Goal: Task Accomplishment & Management: Use online tool/utility

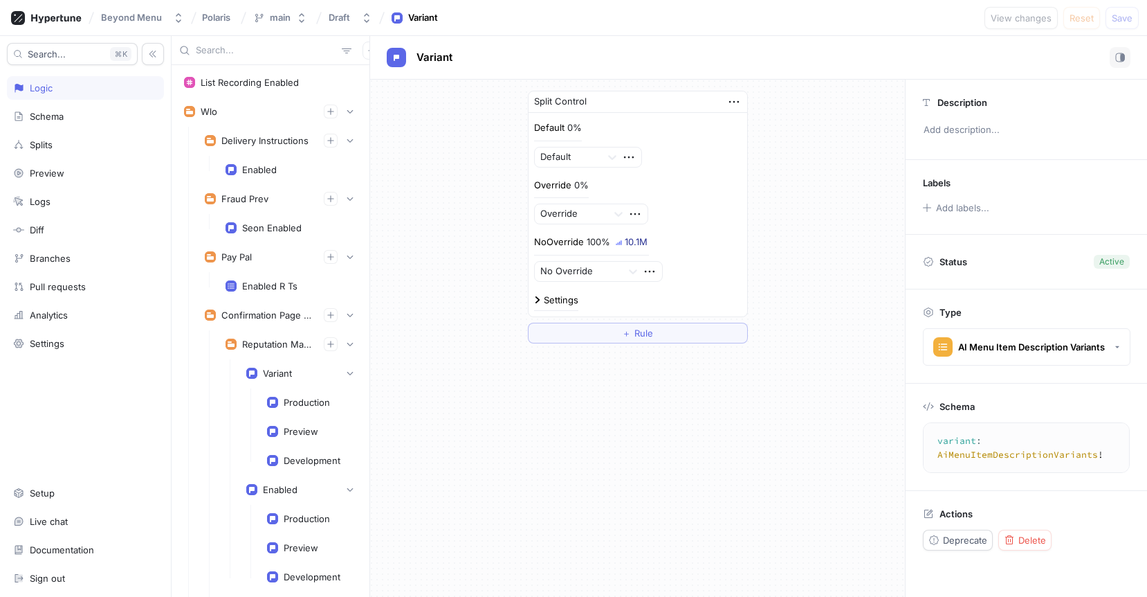
click at [232, 53] on input "text" at bounding box center [266, 51] width 140 height 14
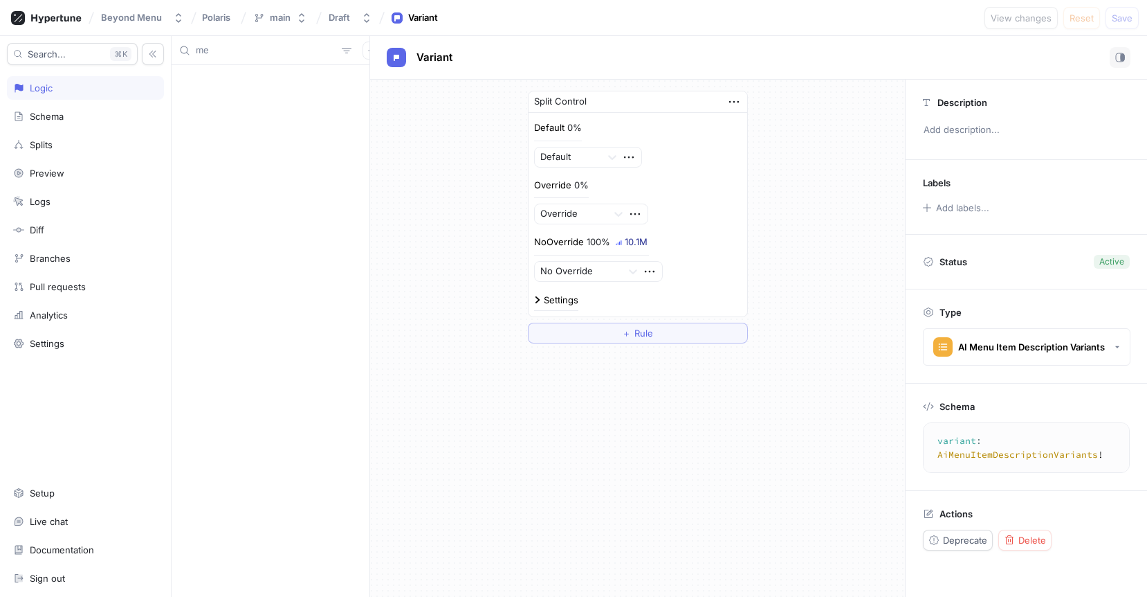
type input "m"
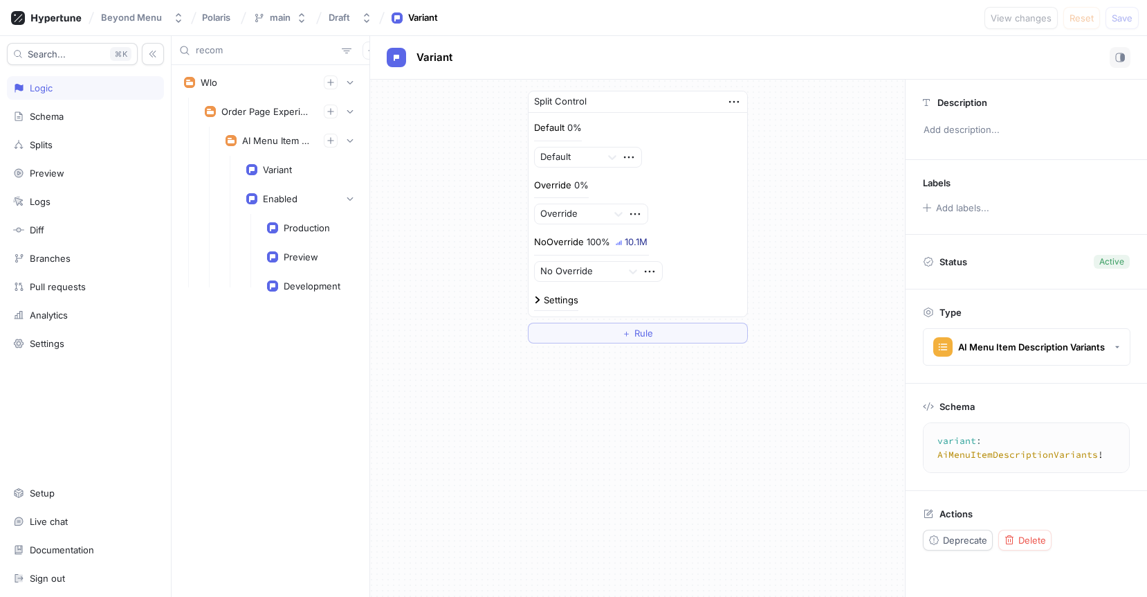
type input "recom"
click at [263, 132] on div "AI Menu Item Recommendation" at bounding box center [291, 141] width 149 height 28
type textarea "aiMenuItemRecommendation: AIMenuItemRecommendation!"
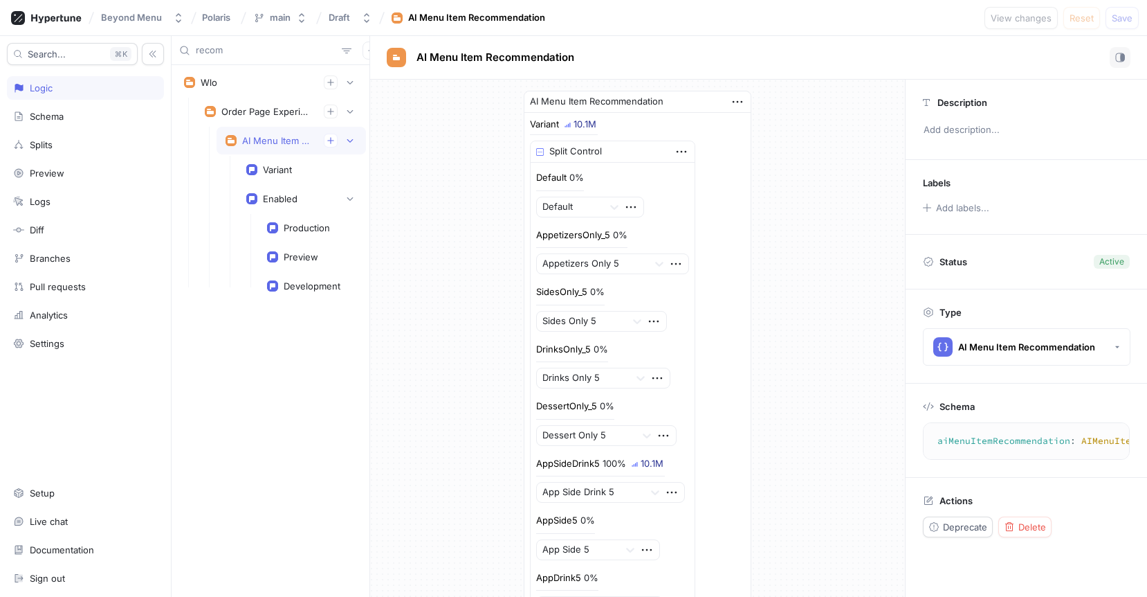
click at [241, 47] on input "recom" at bounding box center [266, 51] width 140 height 14
type input "M"
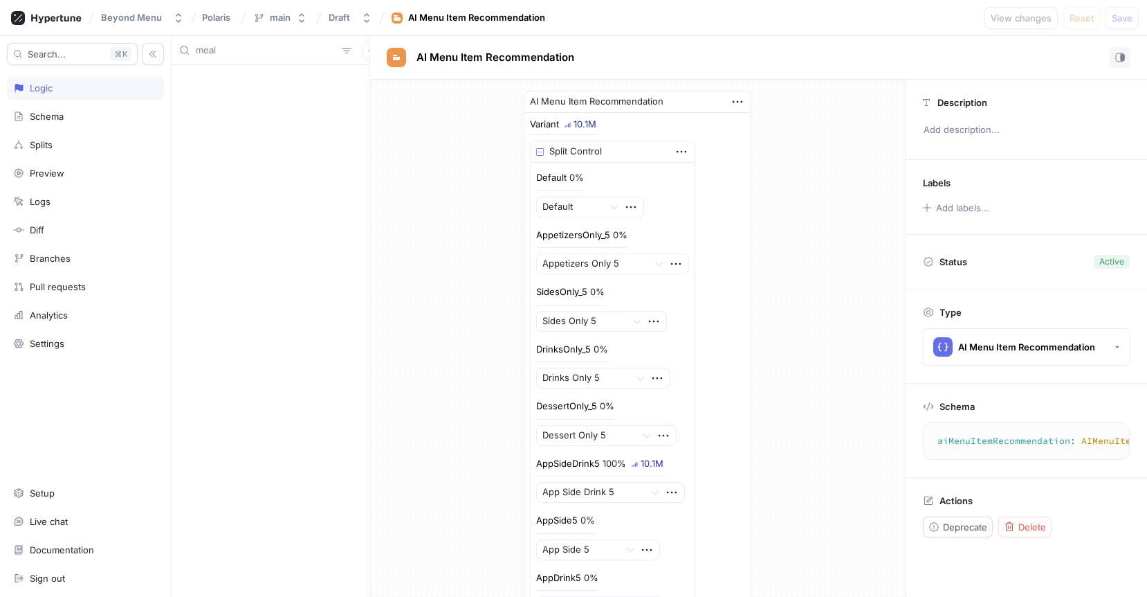
type input "meal"
click at [63, 87] on div "Logic" at bounding box center [85, 87] width 145 height 11
click at [264, 122] on div at bounding box center [271, 330] width 198 height 531
click at [278, 15] on div "main" at bounding box center [280, 18] width 21 height 12
